Goal: Information Seeking & Learning: Learn about a topic

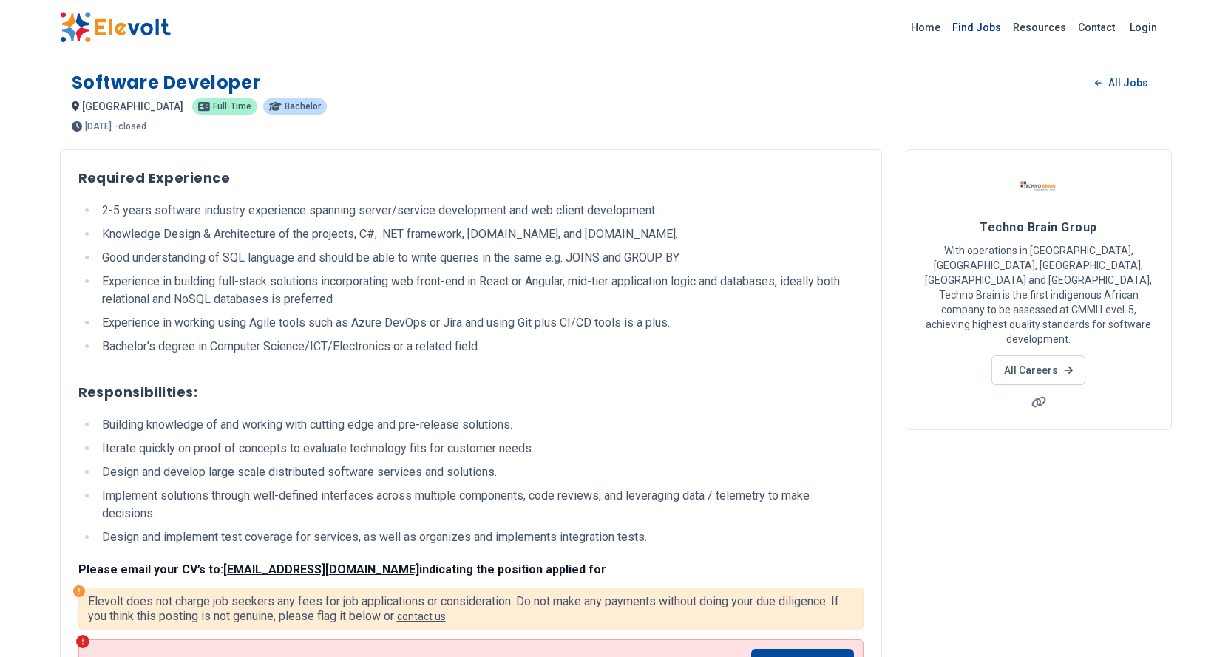
click at [989, 24] on link "Find Jobs" at bounding box center [977, 28] width 61 height 24
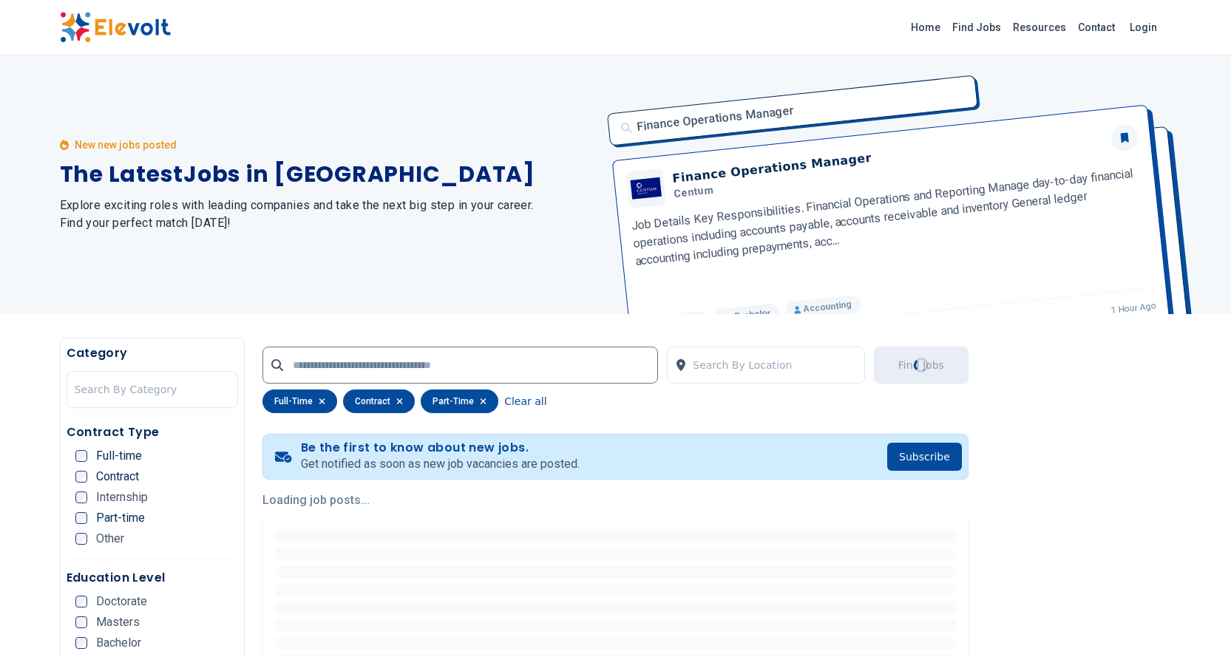
click at [82, 547] on ul "Full-time Contract Internship Part-time Other" at bounding box center [156, 502] width 163 height 104
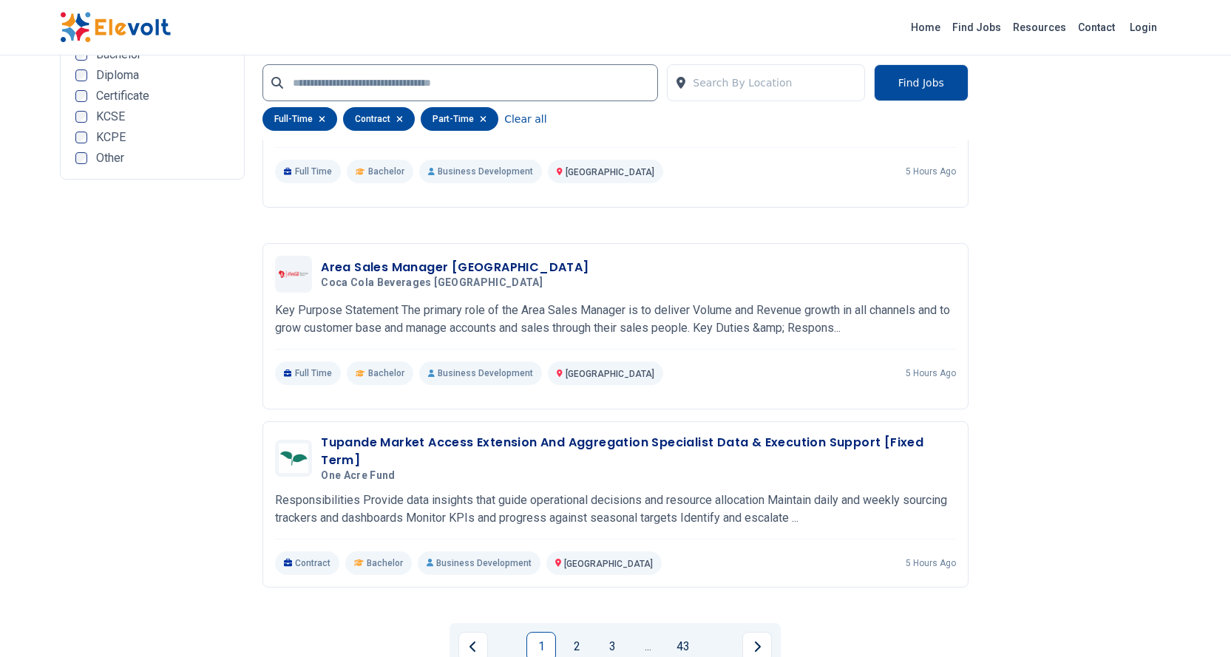
scroll to position [2736, 0]
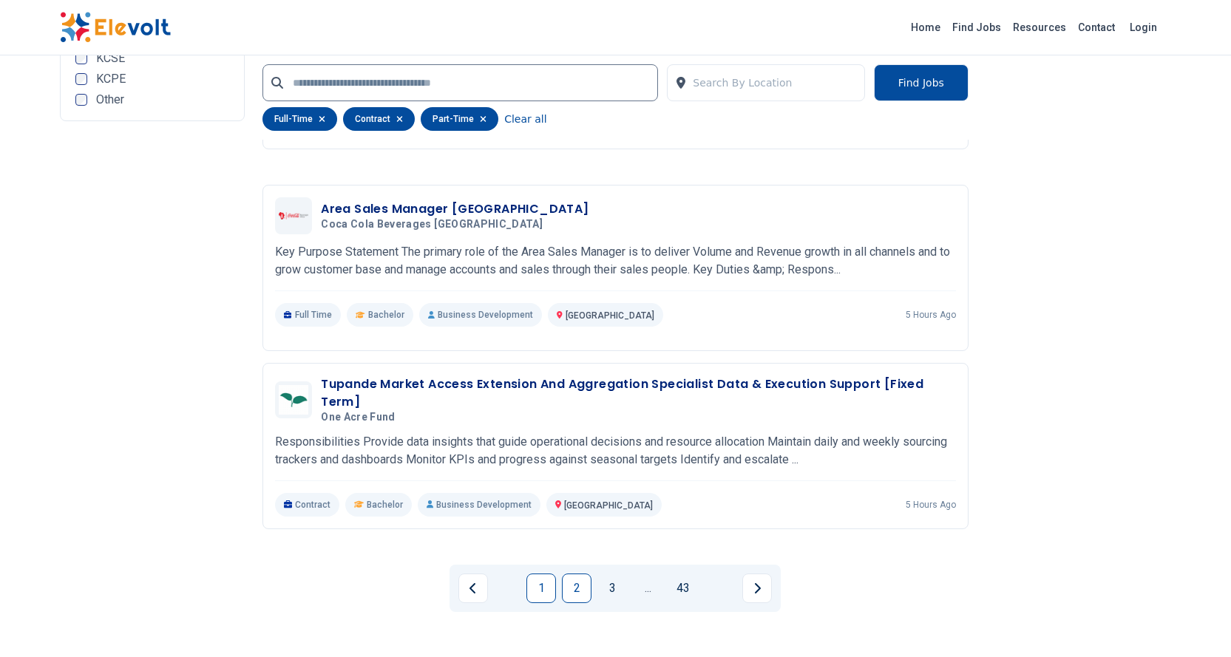
click at [578, 580] on link "2" at bounding box center [577, 589] width 30 height 30
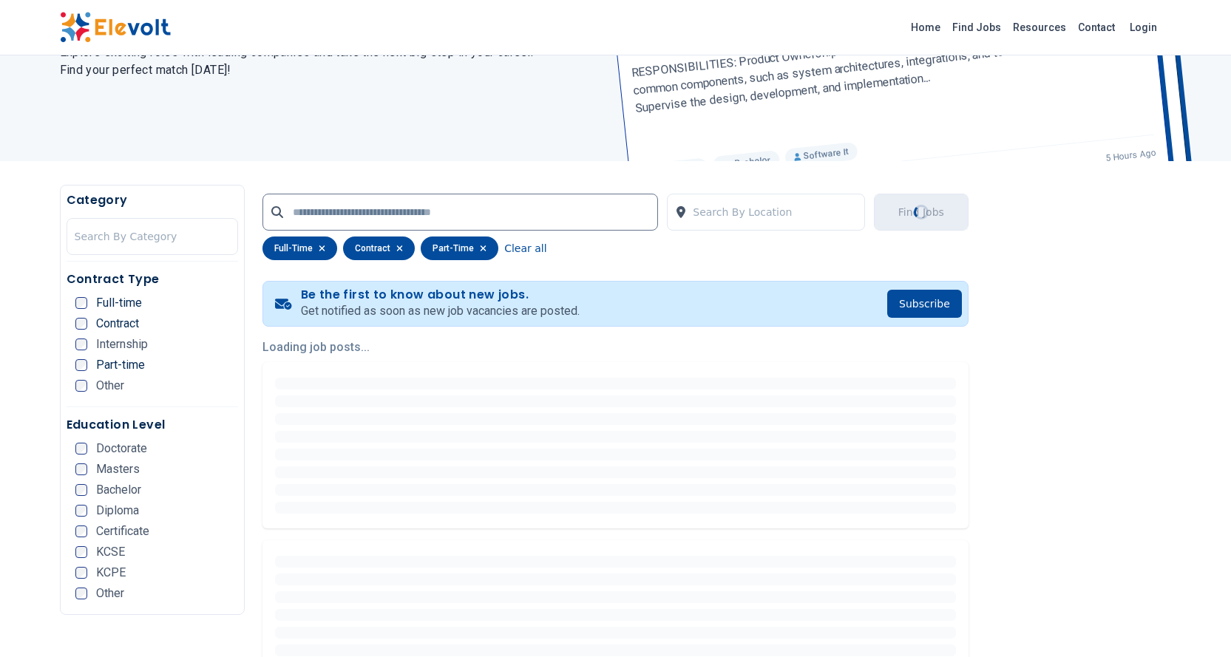
scroll to position [0, 0]
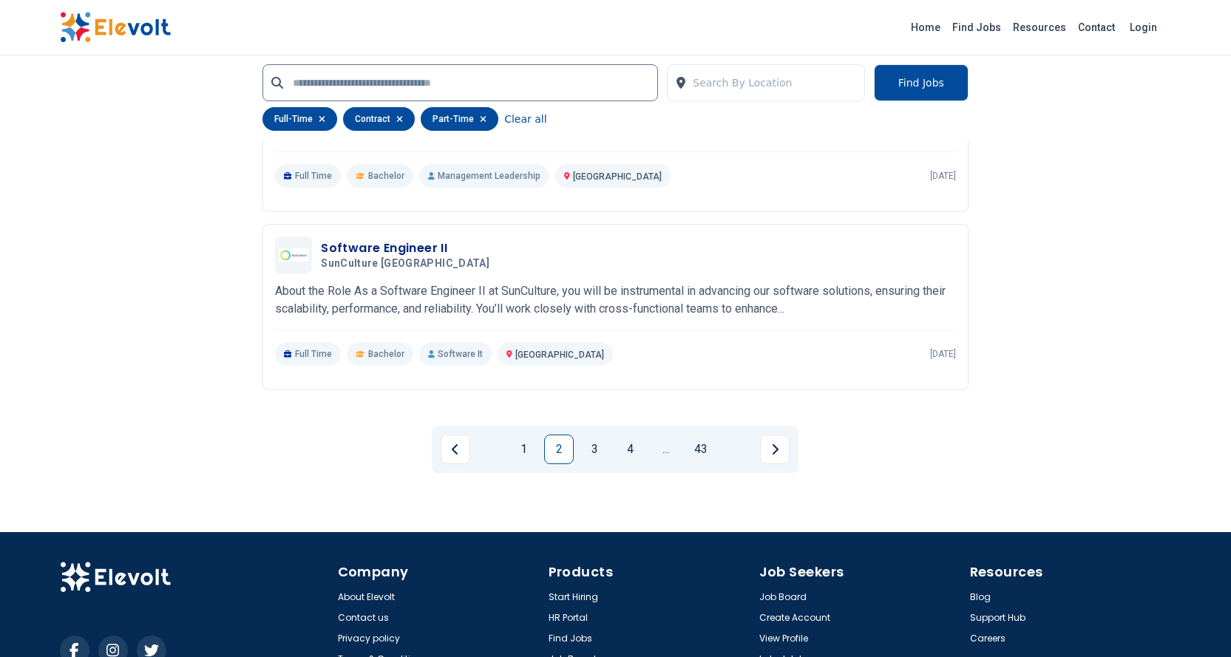
scroll to position [2884, 0]
